Goal: Information Seeking & Learning: Learn about a topic

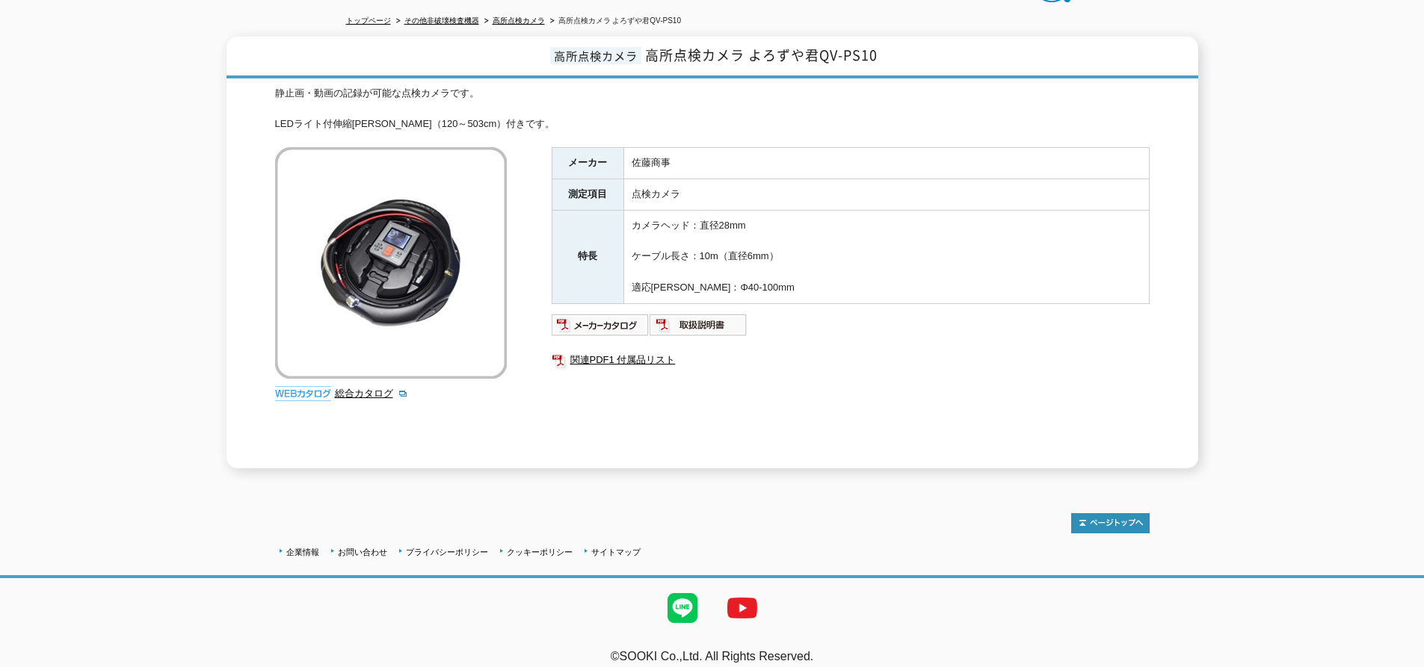
scroll to position [166, 0]
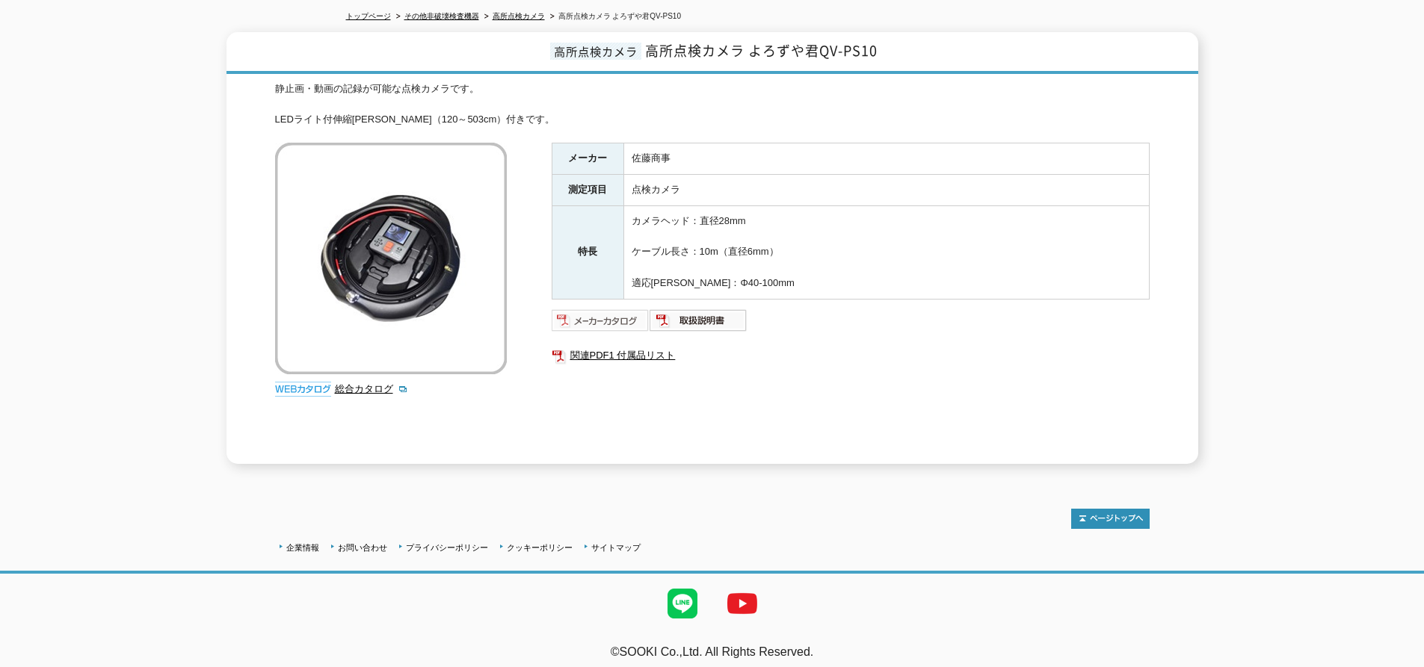
click at [596, 312] on img at bounding box center [600, 321] width 98 height 24
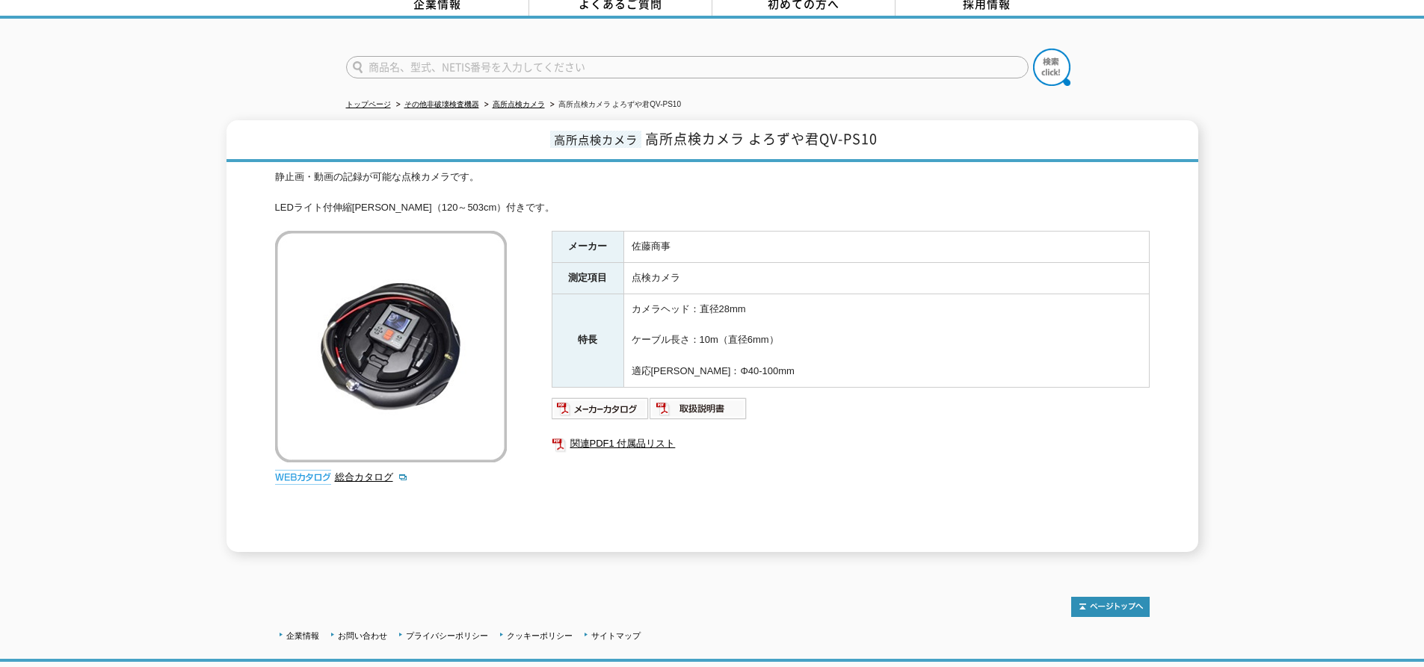
scroll to position [149, 0]
